Goal: Task Accomplishment & Management: Manage account settings

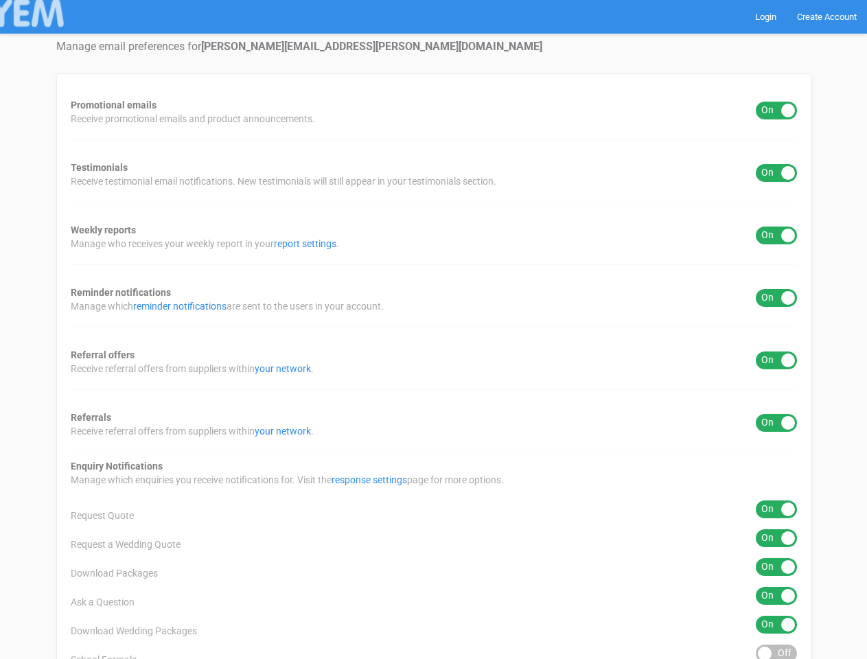
click at [433, 329] on div "Promotional emails ON OFF Receive promotional emails and product announcements.…" at bounding box center [433, 553] width 755 height 960
click at [776, 110] on div "ON OFF" at bounding box center [775, 111] width 41 height 18
click at [776, 173] on div "ON OFF" at bounding box center [775, 173] width 41 height 18
click at [776, 235] on div "ON OFF" at bounding box center [775, 235] width 41 height 18
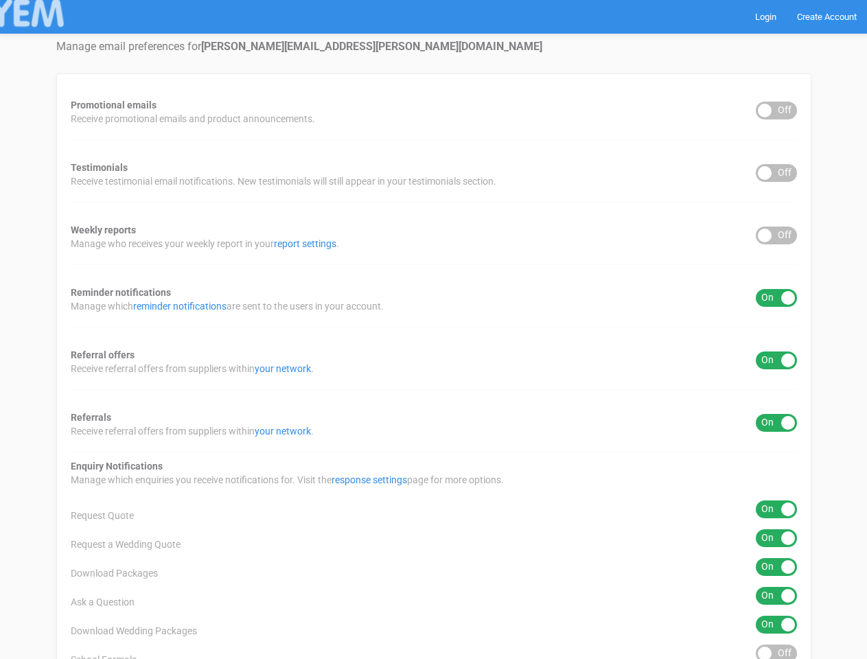
click at [776, 298] on div "ON OFF" at bounding box center [775, 298] width 41 height 18
click at [776, 360] on div "ON OFF" at bounding box center [775, 360] width 41 height 18
